Goal: Task Accomplishment & Management: Manage account settings

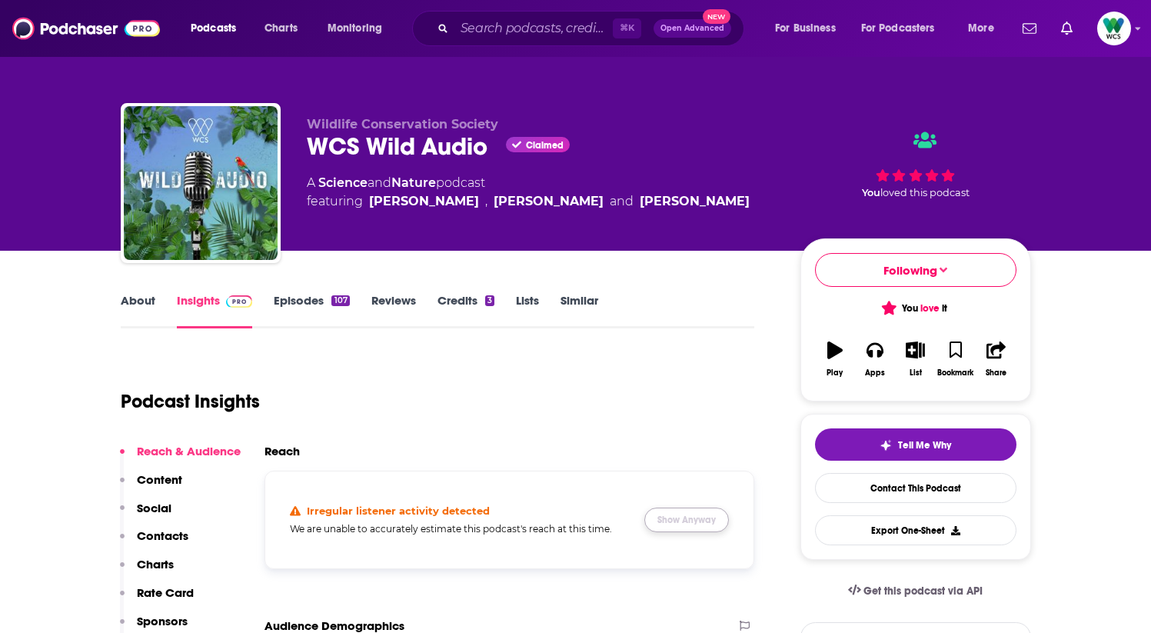
click at [687, 519] on button "Show Anyway" at bounding box center [686, 519] width 85 height 25
click at [1137, 29] on icon "Show profile menu" at bounding box center [1137, 29] width 5 height 3
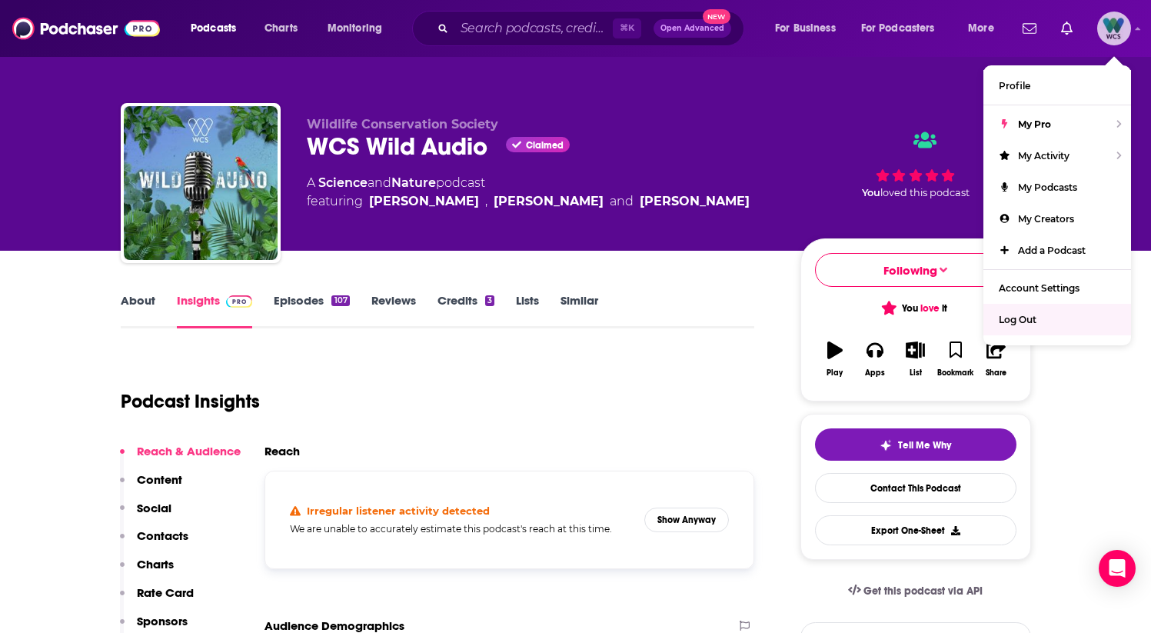
click at [1022, 316] on span "Log Out" at bounding box center [1018, 320] width 38 height 12
